Goal: Task Accomplishment & Management: Manage account settings

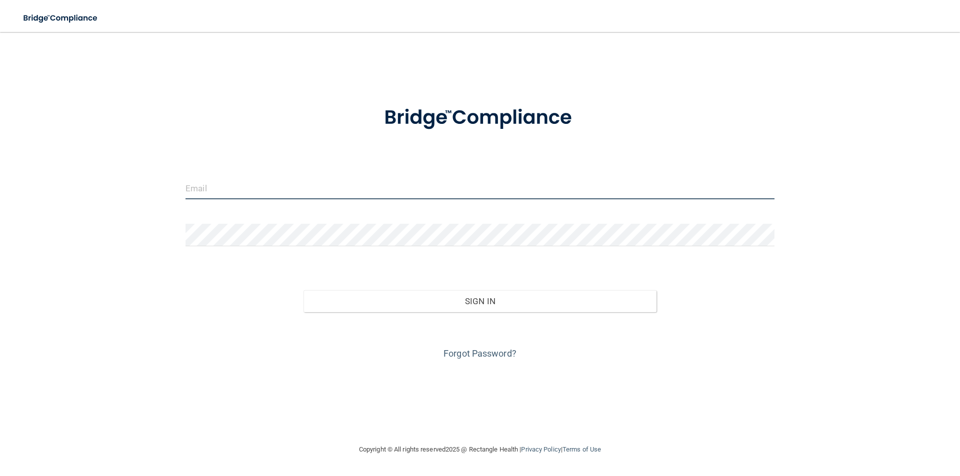
click at [227, 188] on input "email" at bounding box center [479, 188] width 589 height 22
type input "[PERSON_NAME][EMAIL_ADDRESS][DOMAIN_NAME]"
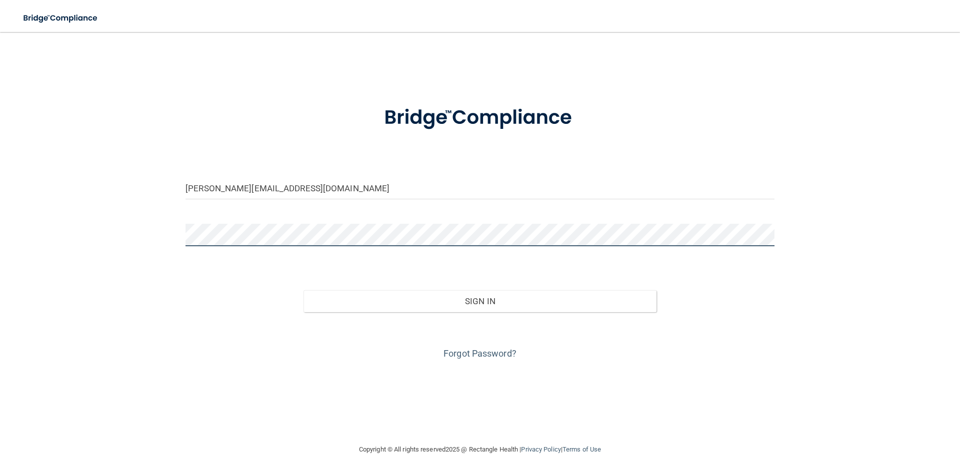
click at [303, 290] on button "Sign In" at bounding box center [479, 301] width 353 height 22
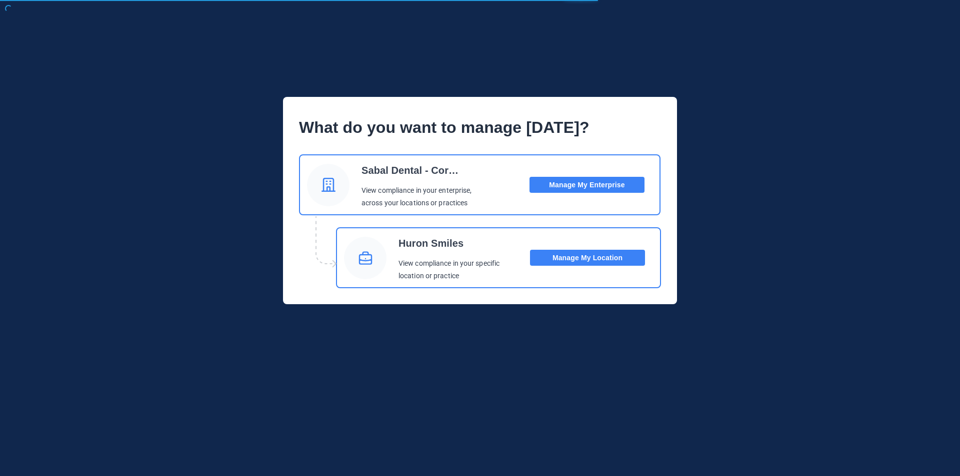
click at [556, 188] on button "Manage My Enterprise" at bounding box center [586, 185] width 115 height 16
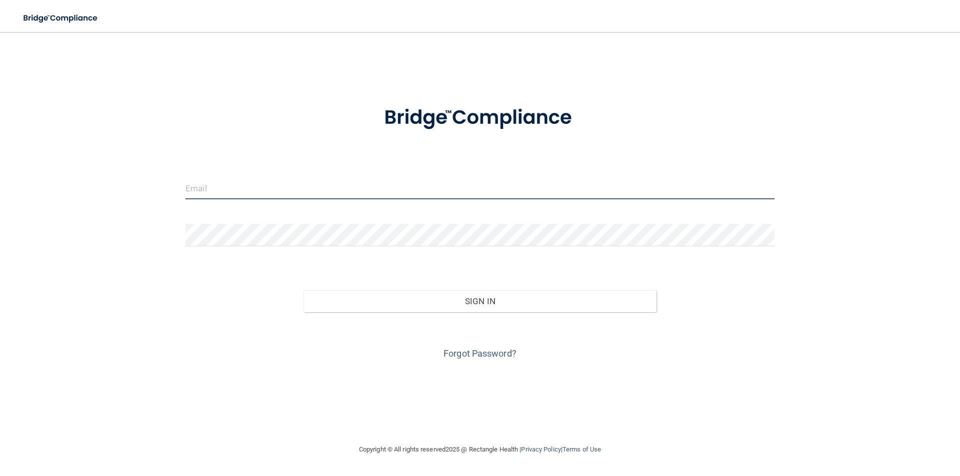
drag, startPoint x: 235, startPoint y: 190, endPoint x: 239, endPoint y: 195, distance: 6.7
click at [237, 193] on input "email" at bounding box center [479, 188] width 589 height 22
type input "[PERSON_NAME][EMAIL_ADDRESS][DOMAIN_NAME]"
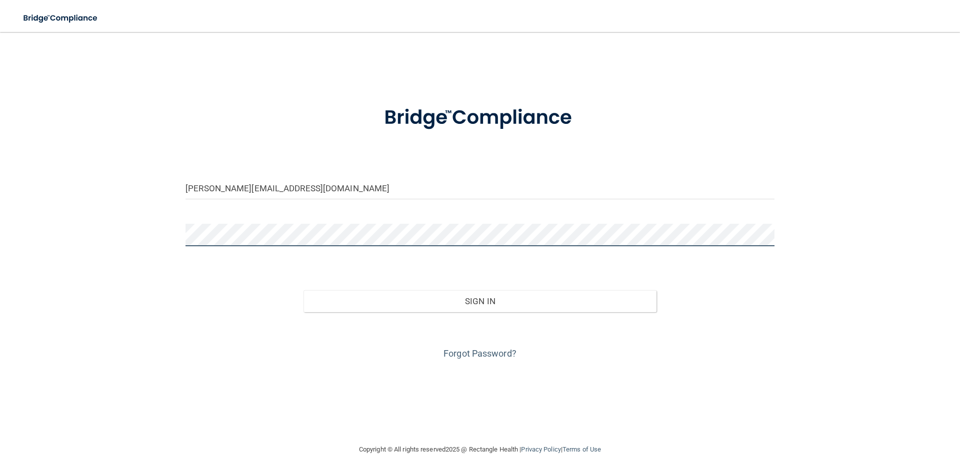
click at [303, 290] on button "Sign In" at bounding box center [479, 301] width 353 height 22
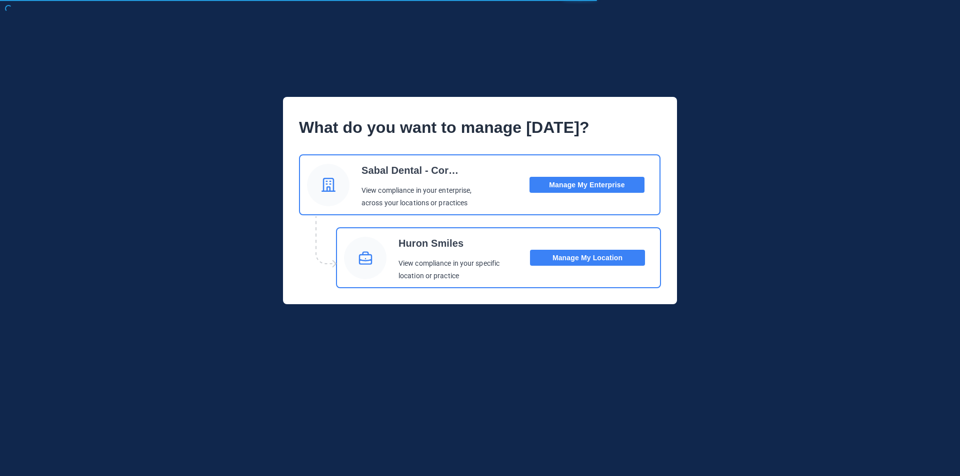
click at [575, 259] on button "Manage My Location" at bounding box center [587, 258] width 115 height 16
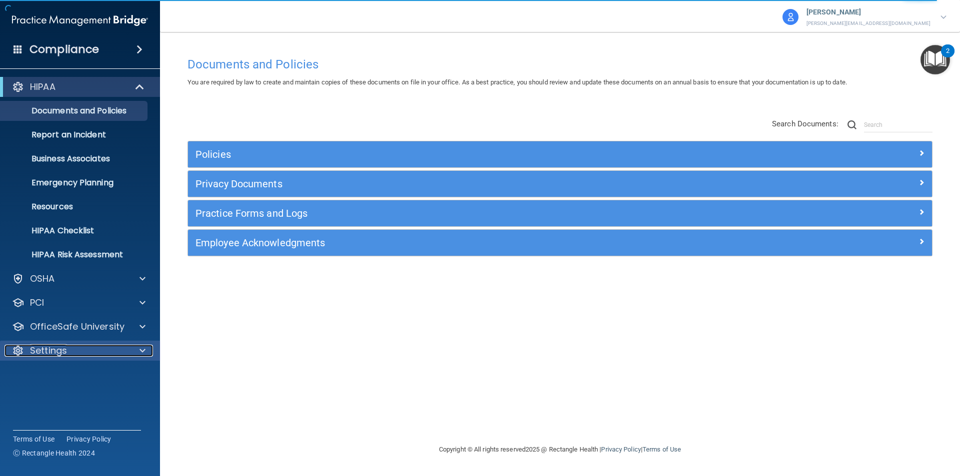
click at [48, 350] on p "Settings" at bounding box center [48, 351] width 37 height 12
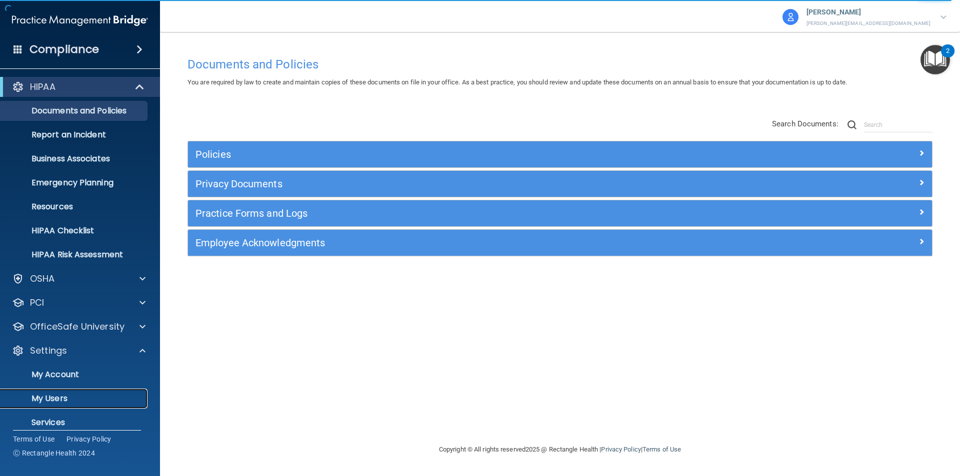
click at [55, 396] on p "My Users" at bounding box center [74, 399] width 136 height 10
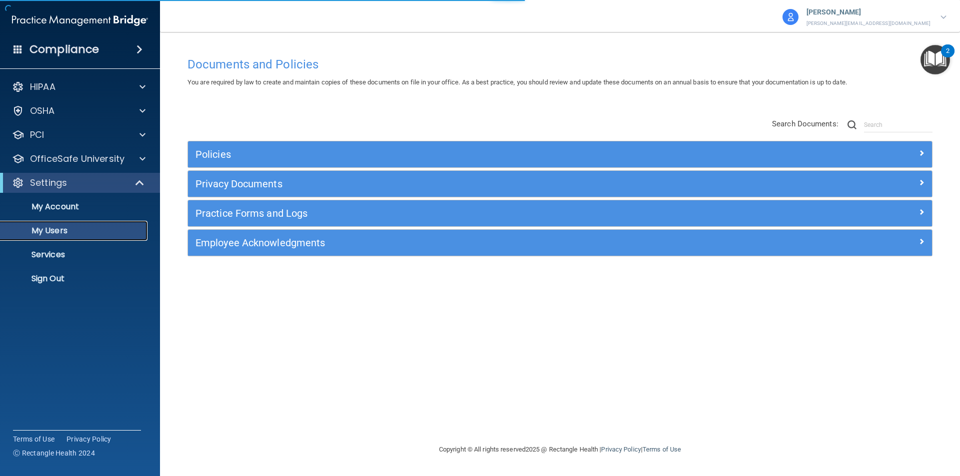
select select "20"
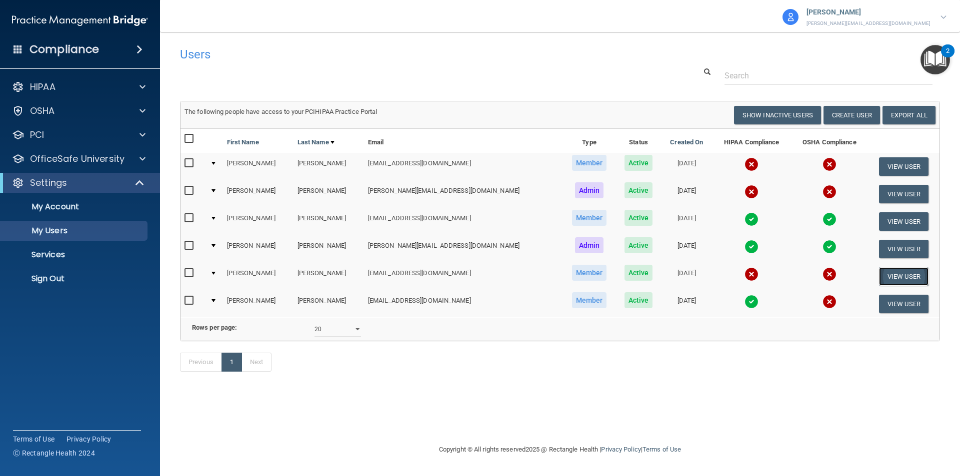
click at [893, 277] on button "View User" at bounding box center [903, 276] width 49 height 18
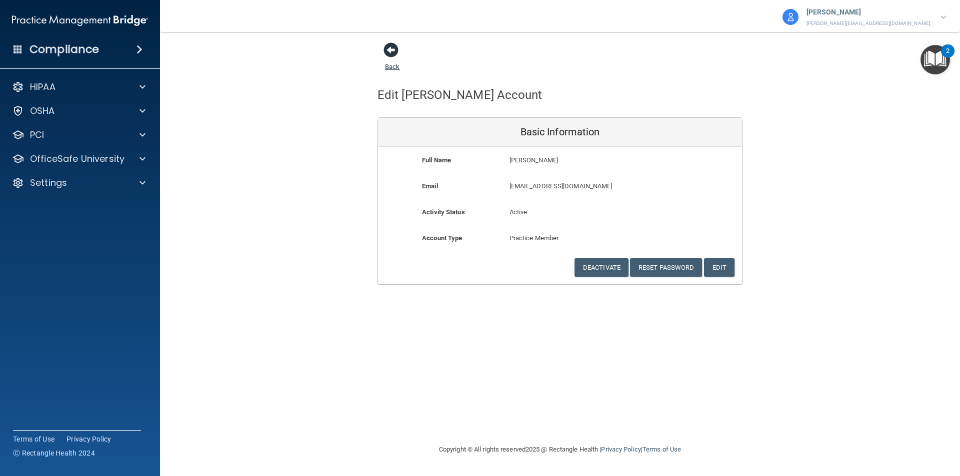
click at [389, 50] on span at bounding box center [390, 49] width 15 height 15
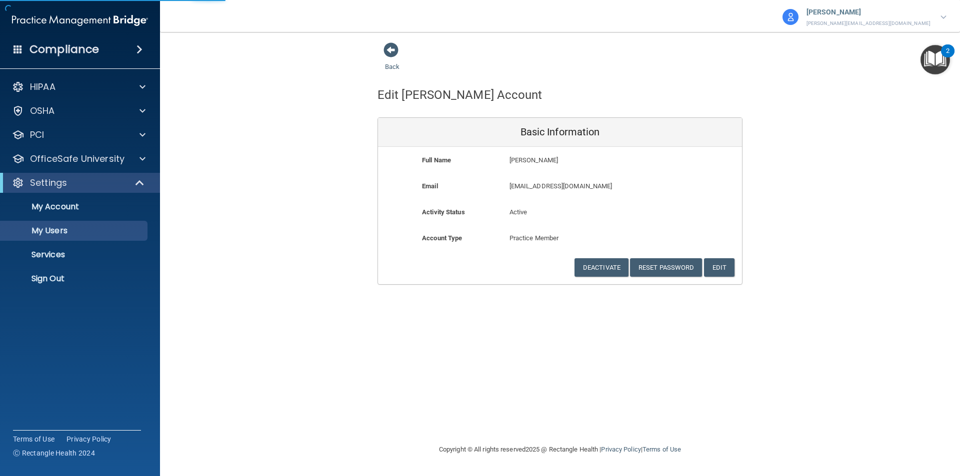
select select "20"
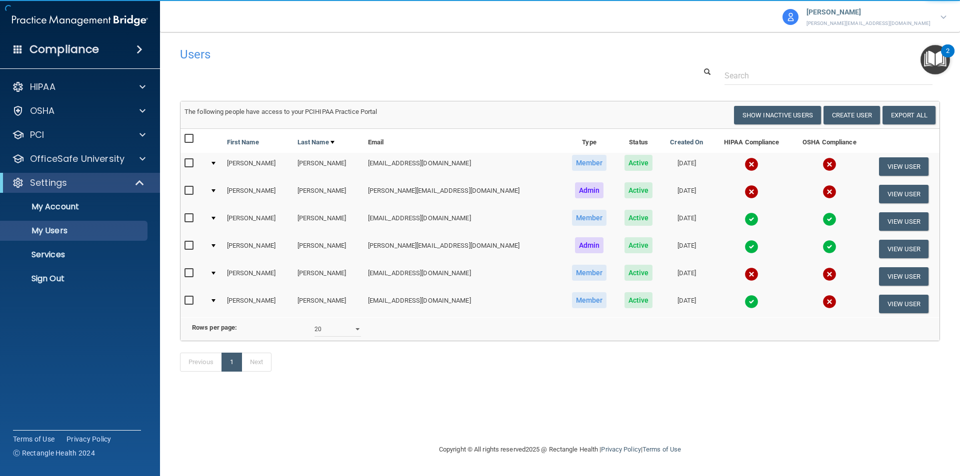
click at [194, 272] on input "checkbox" at bounding box center [189, 273] width 11 height 8
checkbox input "true"
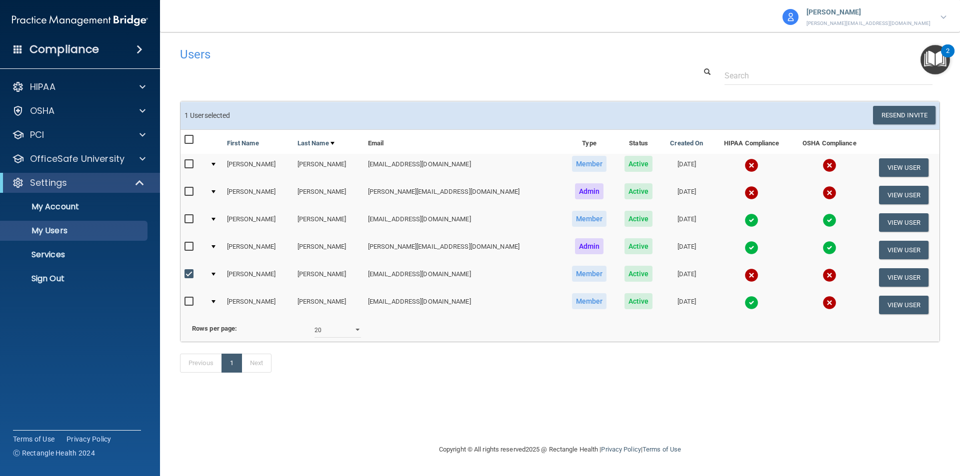
click at [191, 303] on input "checkbox" at bounding box center [189, 302] width 11 height 8
checkbox input "true"
click at [190, 165] on input "checkbox" at bounding box center [189, 164] width 11 height 8
click at [893, 117] on button "Resend Invite" at bounding box center [904, 115] width 62 height 18
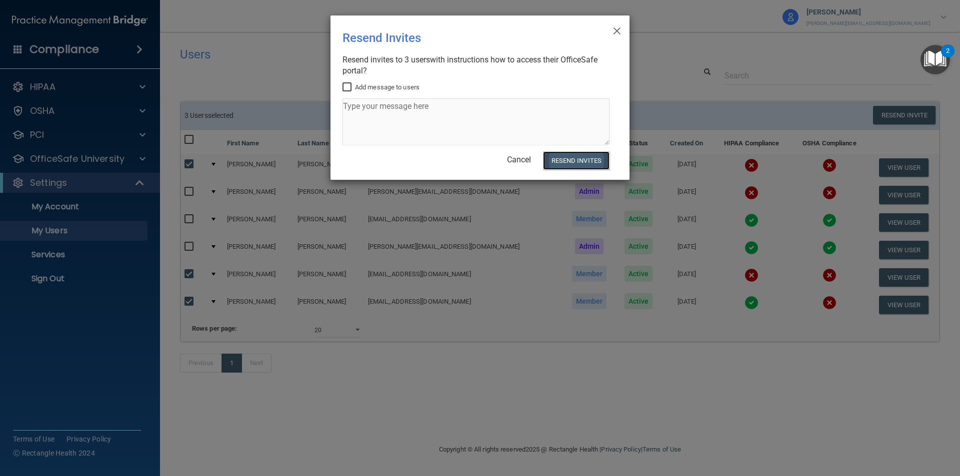
click at [559, 161] on button "Resend Invites" at bounding box center [576, 160] width 66 height 18
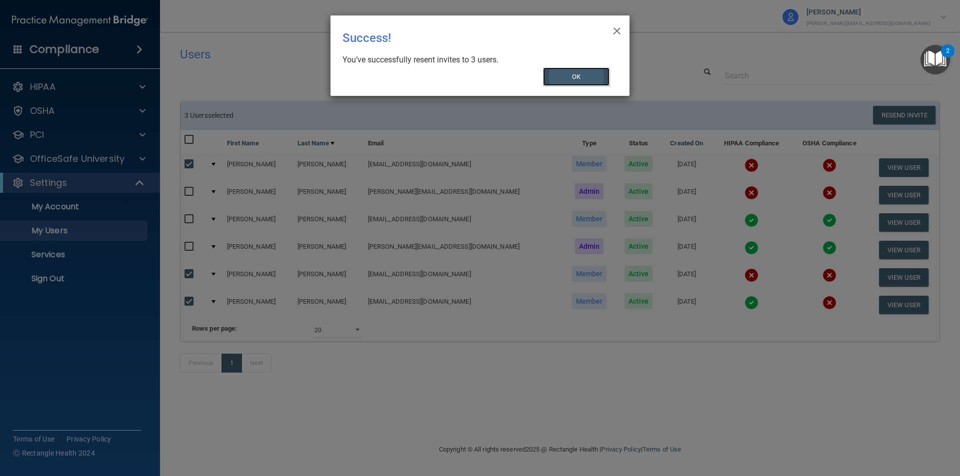
click at [561, 80] on button "OK" at bounding box center [576, 76] width 67 height 18
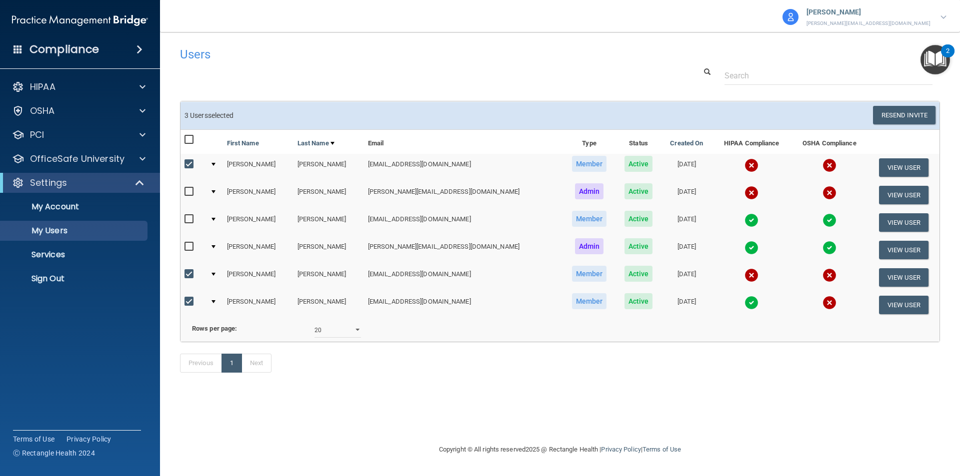
click at [383, 163] on td "[EMAIL_ADDRESS][DOMAIN_NAME]" at bounding box center [463, 167] width 198 height 27
drag, startPoint x: 189, startPoint y: 163, endPoint x: 318, endPoint y: 165, distance: 128.5
click at [190, 163] on input "checkbox" at bounding box center [189, 164] width 11 height 8
checkbox input "false"
drag, startPoint x: 193, startPoint y: 300, endPoint x: 188, endPoint y: 283, distance: 18.2
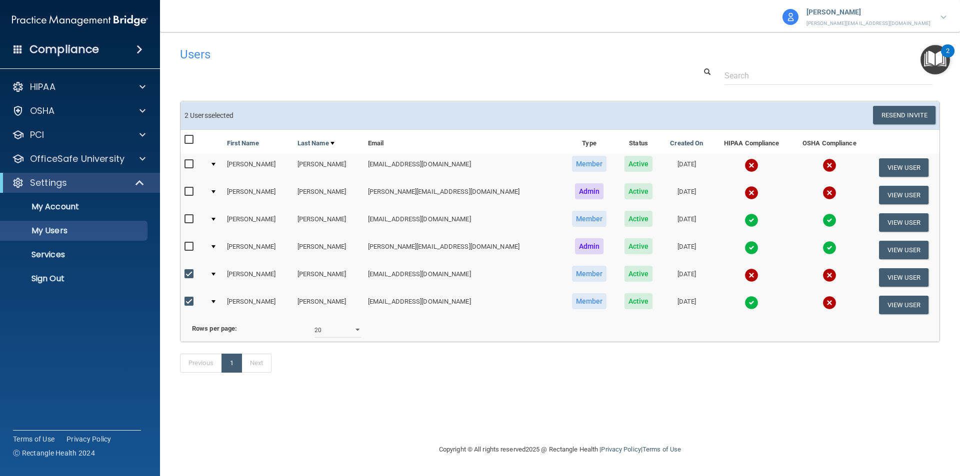
click at [193, 298] on input "checkbox" at bounding box center [189, 302] width 11 height 8
checkbox input "false"
click at [190, 271] on input "checkbox" at bounding box center [189, 274] width 11 height 8
checkbox input "false"
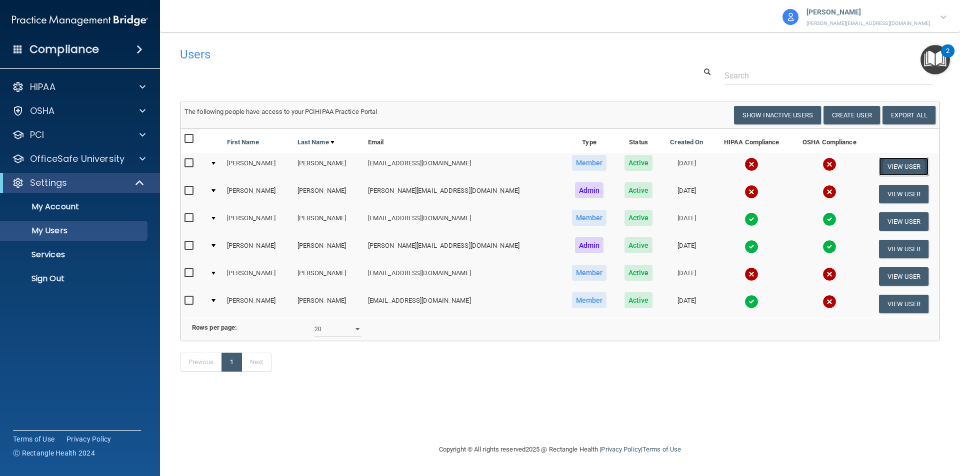
click at [898, 164] on button "View User" at bounding box center [903, 166] width 49 height 18
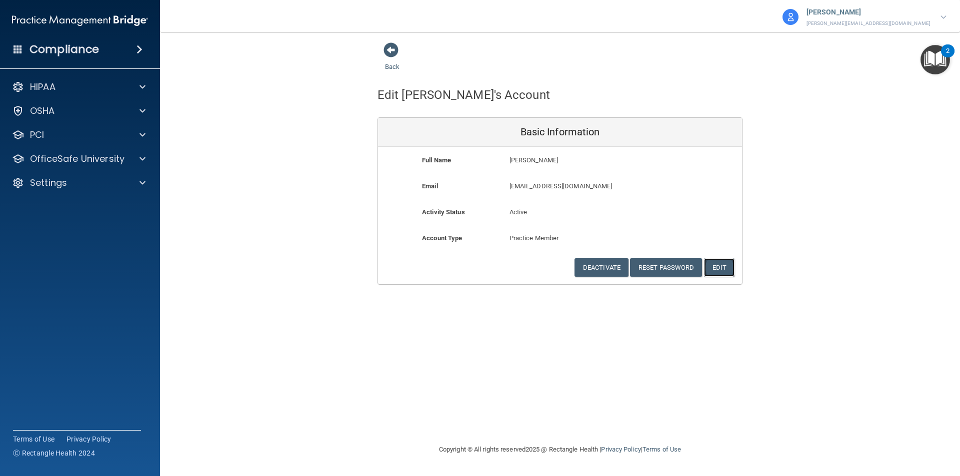
click at [718, 265] on button "Edit" at bounding box center [719, 267] width 30 height 18
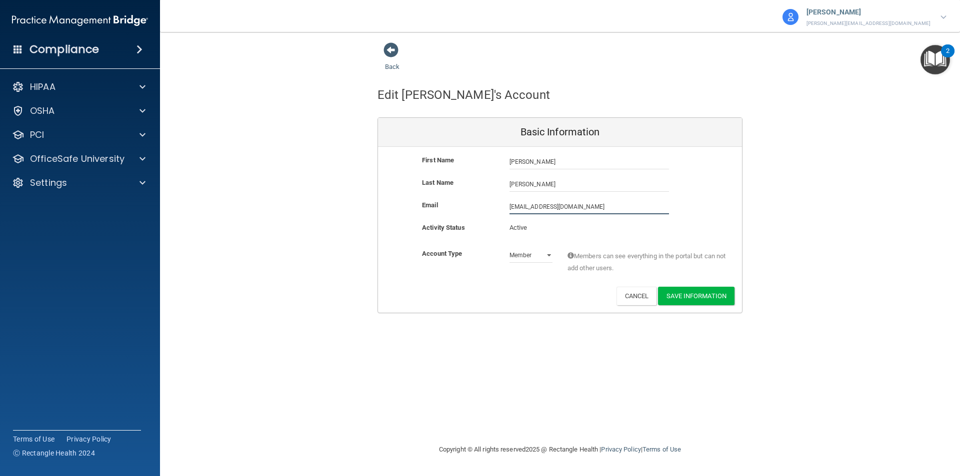
drag, startPoint x: 538, startPoint y: 207, endPoint x: 579, endPoint y: 209, distance: 41.0
click at [539, 207] on input "[EMAIL_ADDRESS][DOMAIN_NAME]" at bounding box center [588, 206] width 159 height 15
type input "[EMAIL_ADDRESS][DOMAIN_NAME]"
click at [698, 299] on button "Save Information" at bounding box center [696, 296] width 76 height 18
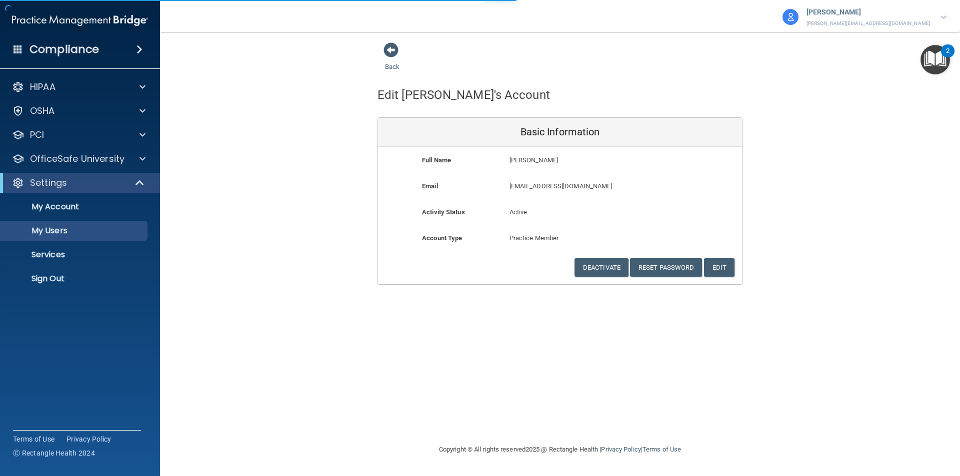
select select "20"
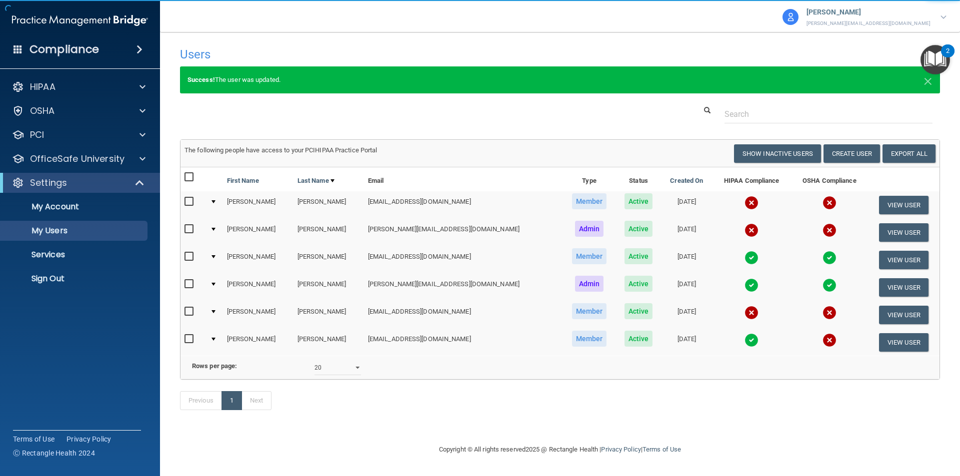
click at [191, 201] on input "checkbox" at bounding box center [189, 202] width 11 height 8
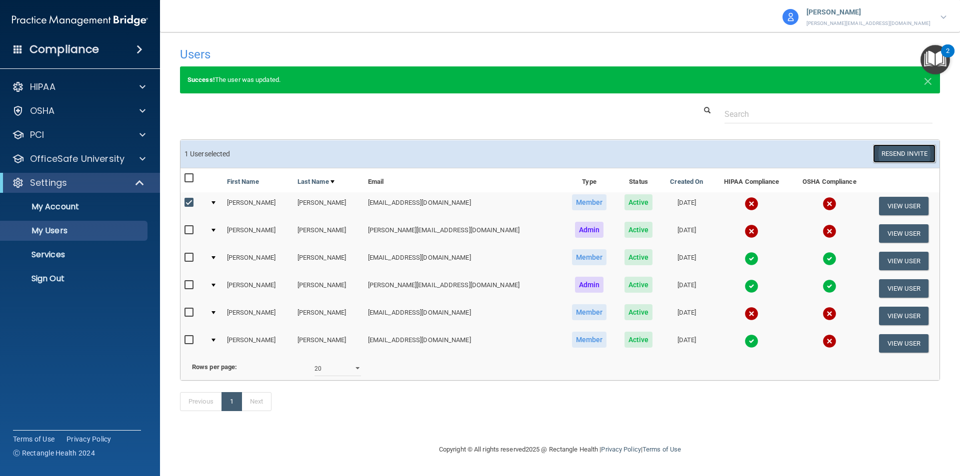
click at [884, 152] on button "Resend Invite" at bounding box center [904, 153] width 62 height 18
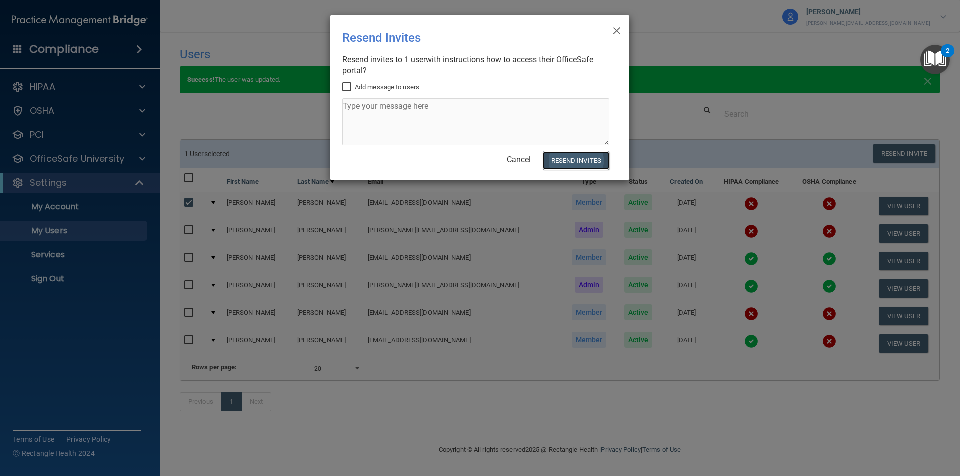
click at [563, 163] on button "Resend Invites" at bounding box center [576, 160] width 66 height 18
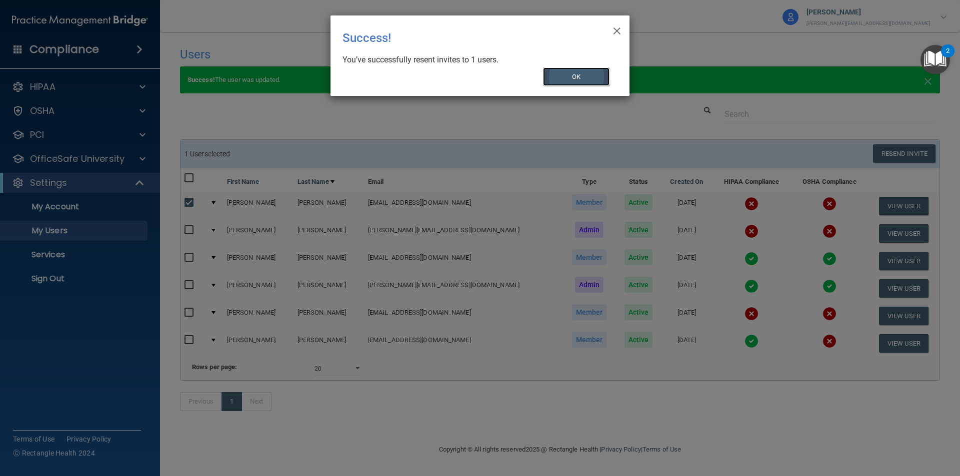
click at [590, 78] on button "OK" at bounding box center [576, 76] width 67 height 18
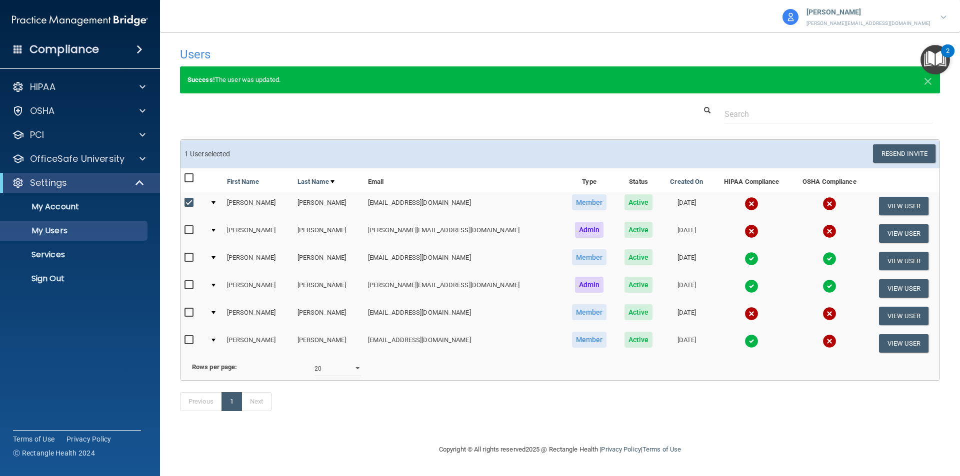
click at [189, 201] on input "checkbox" at bounding box center [189, 203] width 11 height 8
checkbox input "false"
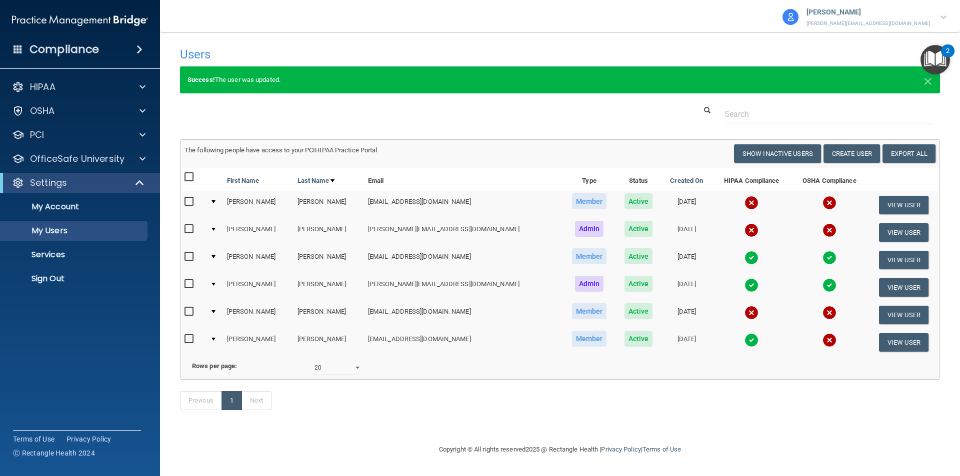
click at [245, 111] on div at bounding box center [559, 114] width 775 height 18
click at [293, 106] on div at bounding box center [559, 114] width 775 height 18
drag, startPoint x: 350, startPoint y: 116, endPoint x: 357, endPoint y: 66, distance: 50.5
click at [350, 115] on div at bounding box center [559, 114] width 775 height 18
click at [353, 45] on div "Users" at bounding box center [398, 54] width 452 height 24
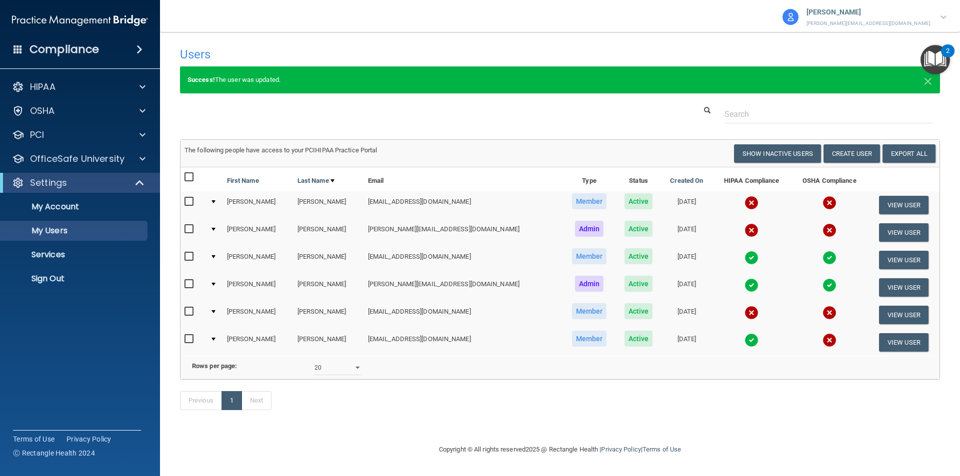
drag, startPoint x: 225, startPoint y: 14, endPoint x: 184, endPoint y: 61, distance: 62.3
click at [225, 15] on nav "Toggle navigation [PERSON_NAME] [PERSON_NAME][EMAIL_ADDRESS][DOMAIN_NAME] Sabal…" at bounding box center [560, 16] width 800 height 32
click at [195, 58] on h4 "Users" at bounding box center [398, 54] width 437 height 13
click at [219, 55] on h4 "Users" at bounding box center [398, 54] width 437 height 13
drag, startPoint x: 249, startPoint y: 105, endPoint x: 257, endPoint y: 59, distance: 46.7
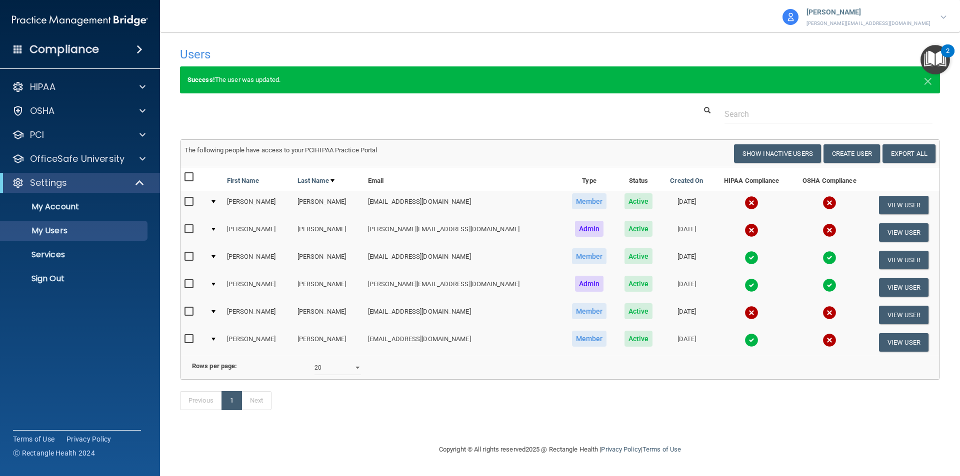
click at [249, 102] on div "Users Success! New user created. × Error! The user couldn't be created. × Succe…" at bounding box center [560, 234] width 760 height 384
click at [257, 51] on h4 "Users" at bounding box center [398, 54] width 437 height 13
click at [462, 105] on div "Success! The user was updated. ×" at bounding box center [559, 85] width 775 height 38
click at [462, 49] on h4 "Users" at bounding box center [398, 54] width 437 height 13
click at [179, 55] on div "Users" at bounding box center [398, 54] width 452 height 24
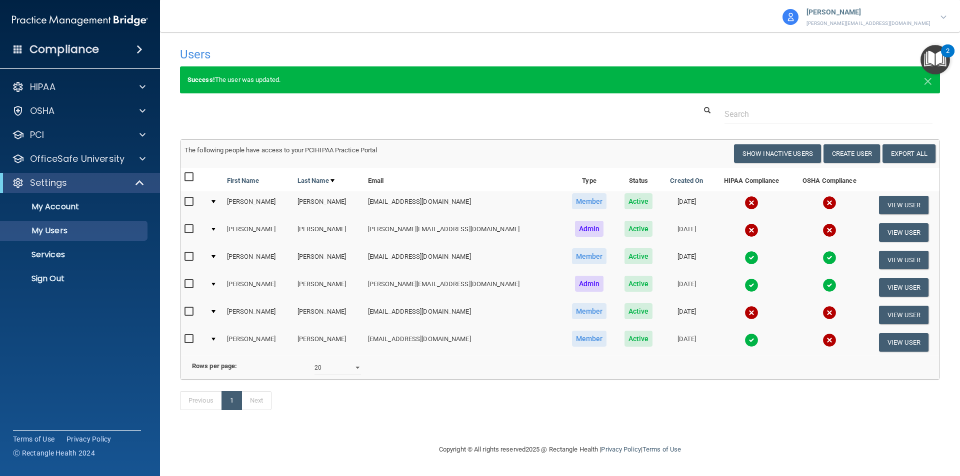
click at [211, 56] on h4 "Users" at bounding box center [398, 54] width 437 height 13
click at [227, 99] on div "Success! The user was updated. ×" at bounding box center [559, 85] width 775 height 38
click at [303, 116] on div at bounding box center [559, 114] width 775 height 18
click at [442, 119] on div at bounding box center [559, 114] width 775 height 18
click at [401, 41] on main "Users Success! New user created. × Error! The user couldn't be created. × Succe…" at bounding box center [560, 254] width 800 height 444
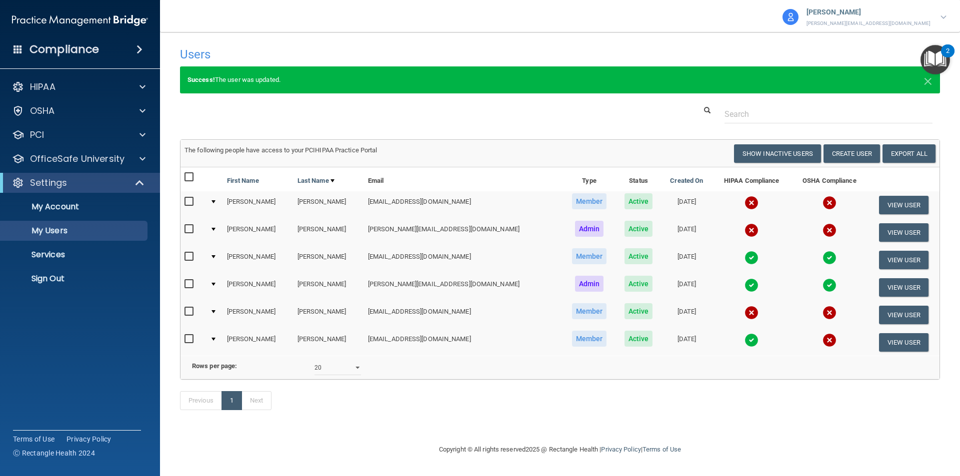
click at [213, 52] on h4 "Users" at bounding box center [398, 54] width 437 height 13
click at [206, 53] on h4 "Users" at bounding box center [398, 54] width 437 height 13
